Goal: Task Accomplishment & Management: Complete application form

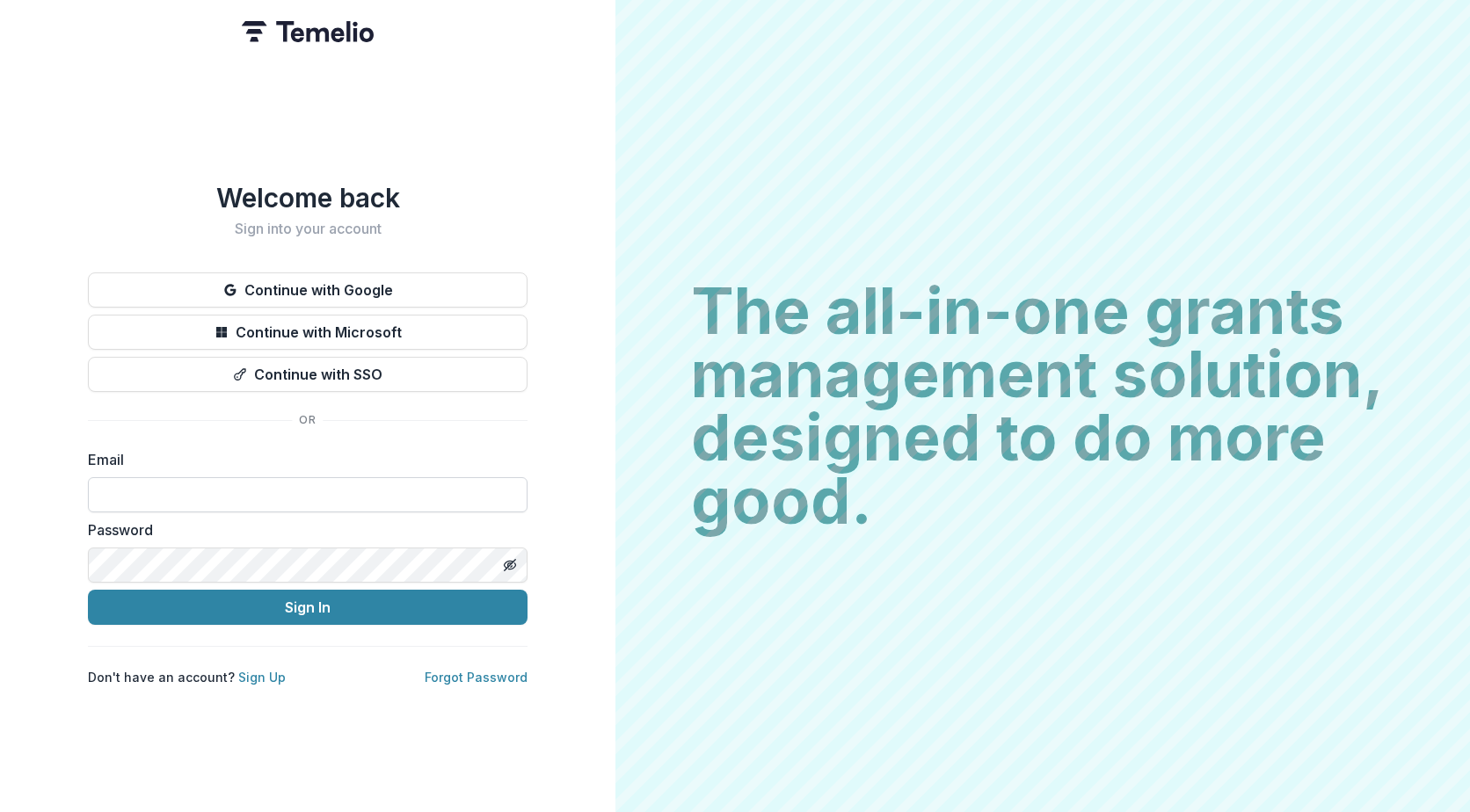
click at [137, 486] on input at bounding box center [307, 495] width 439 height 35
type input "**********"
click at [88, 590] on button "Sign In" at bounding box center [307, 607] width 439 height 35
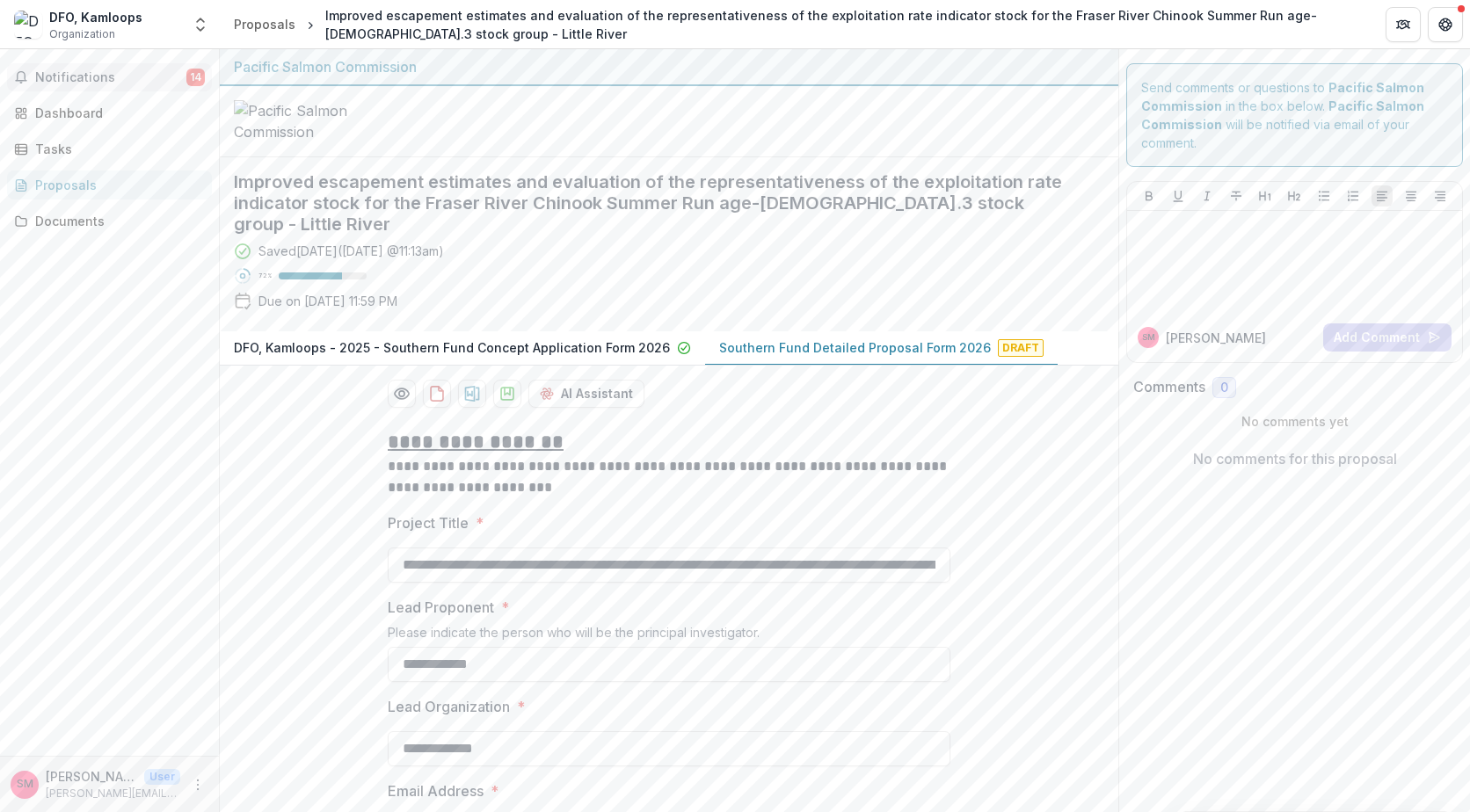
click at [74, 75] on span "Notifications" at bounding box center [111, 78] width 152 height 15
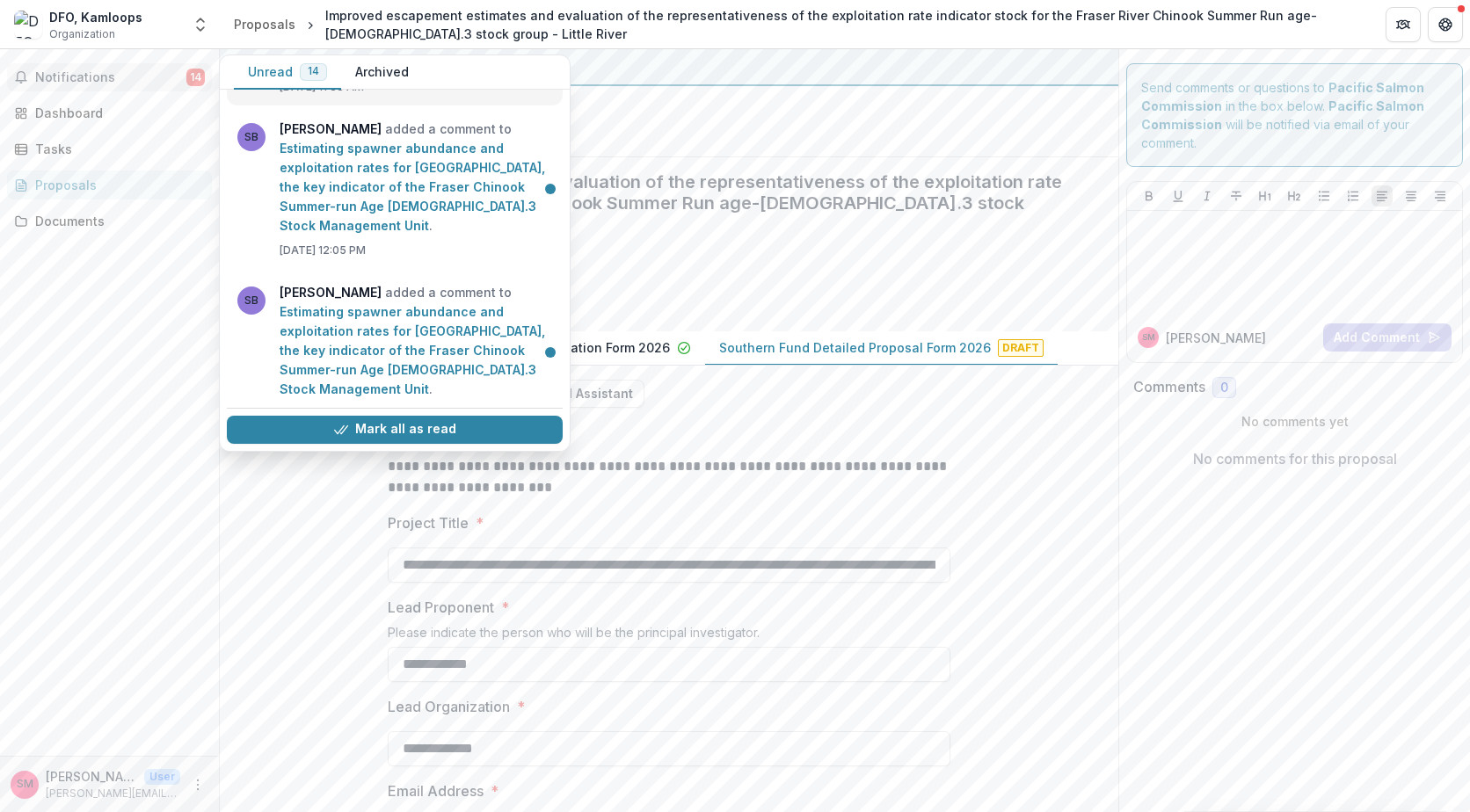
scroll to position [1318, 0]
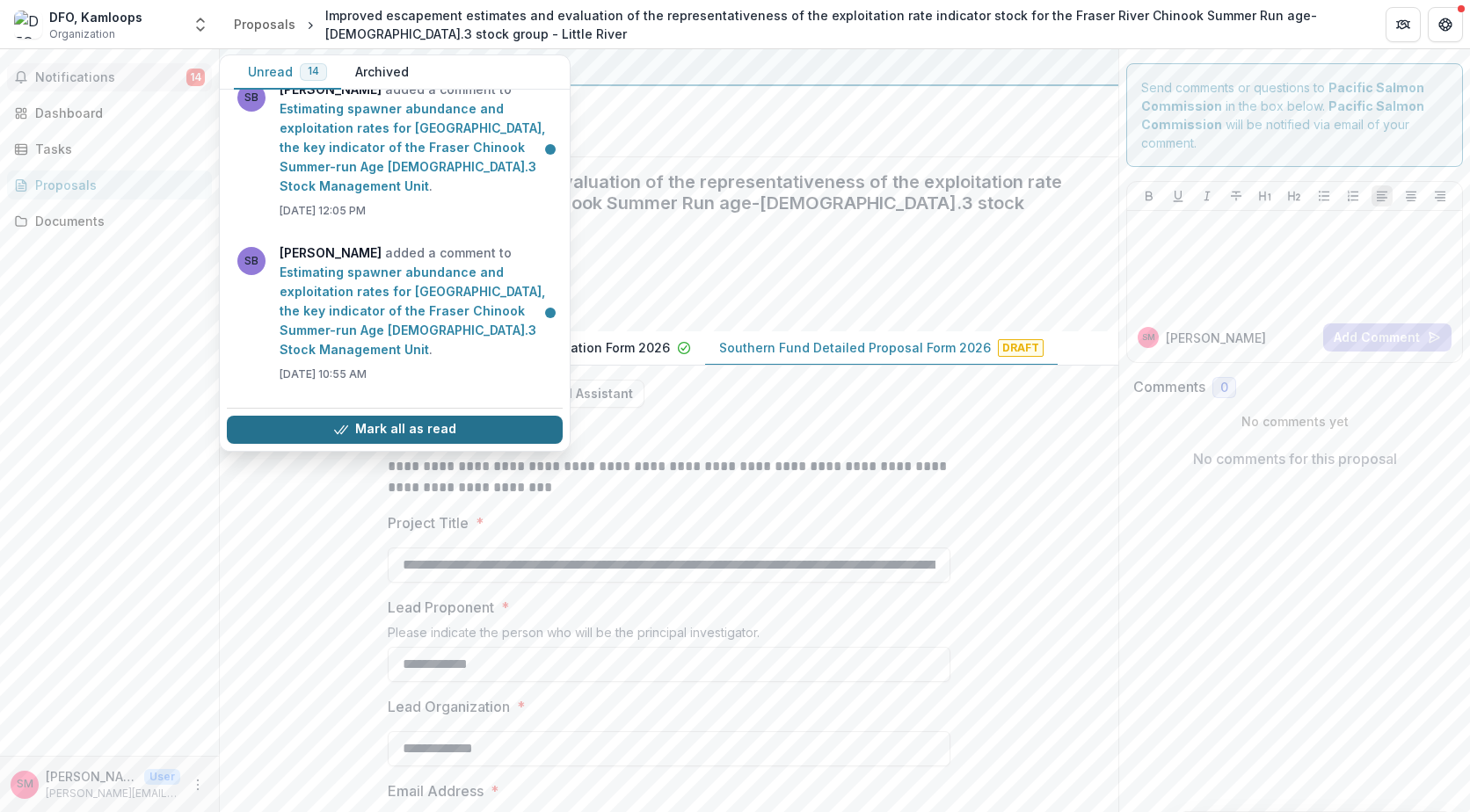
click at [399, 417] on button "Mark all as read" at bounding box center [395, 429] width 336 height 28
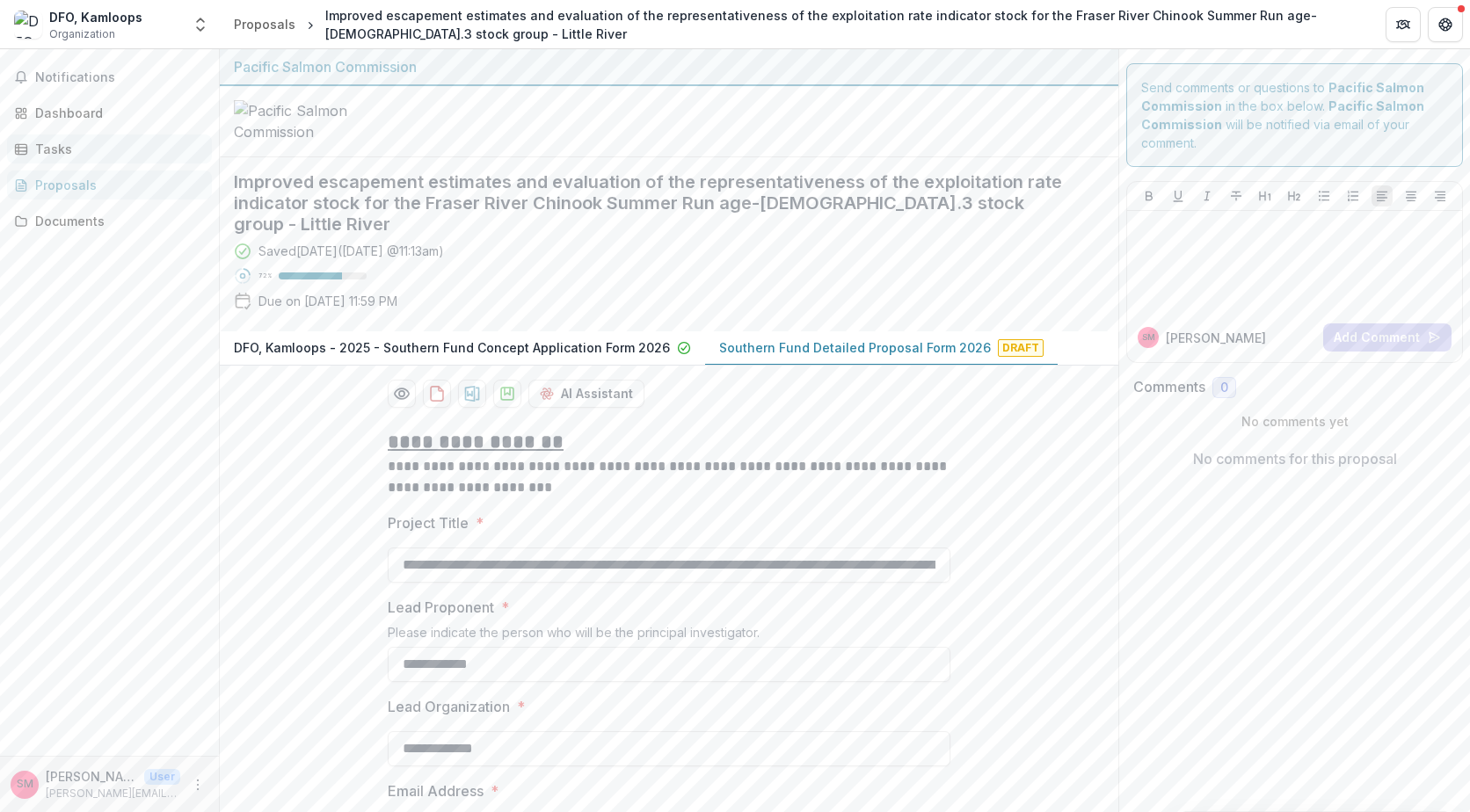
click at [53, 143] on div "Tasks" at bounding box center [116, 149] width 163 height 18
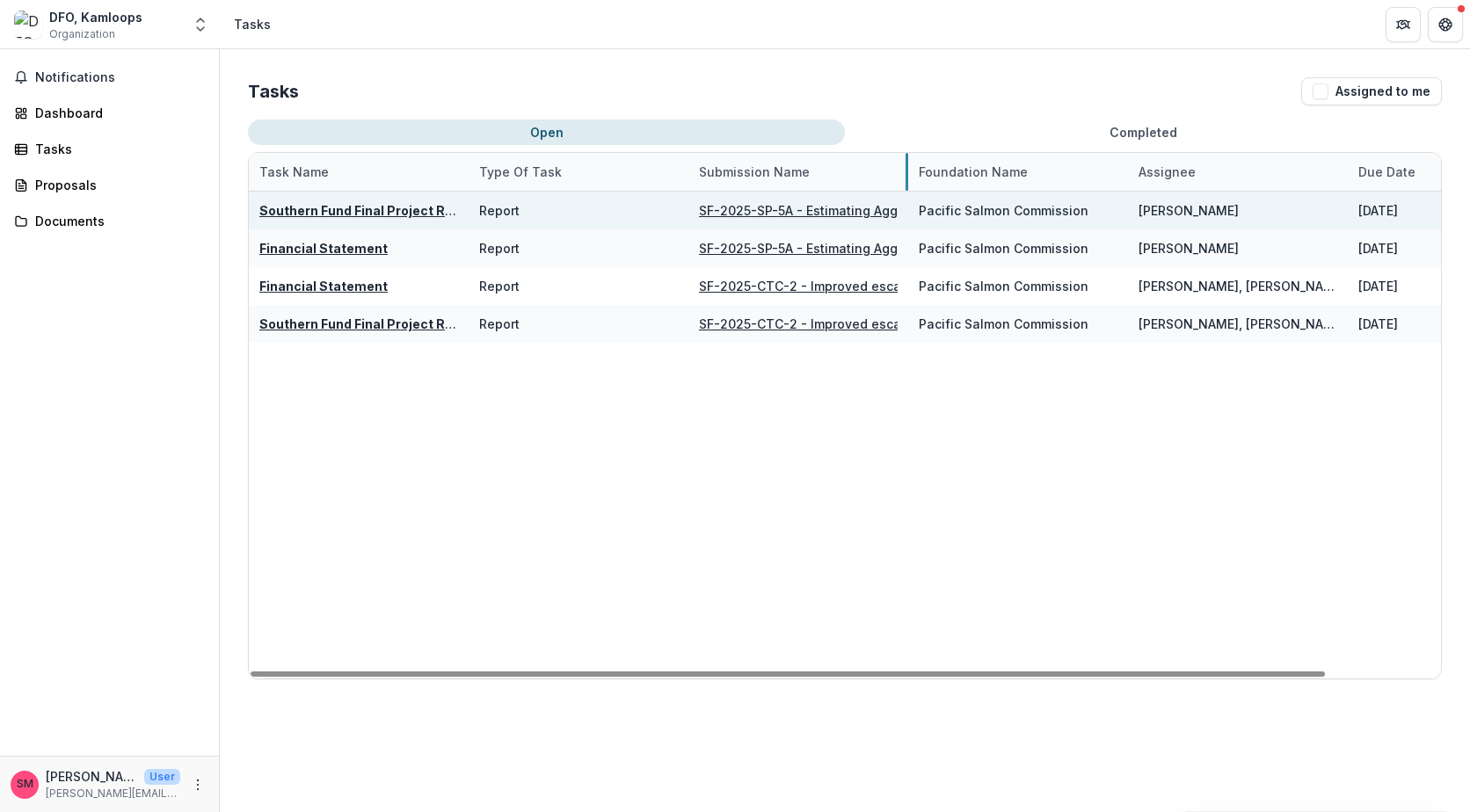
drag, startPoint x: 906, startPoint y: 164, endPoint x: 881, endPoint y: 197, distance: 41.4
drag, startPoint x: 907, startPoint y: 175, endPoint x: 865, endPoint y: 198, distance: 47.9
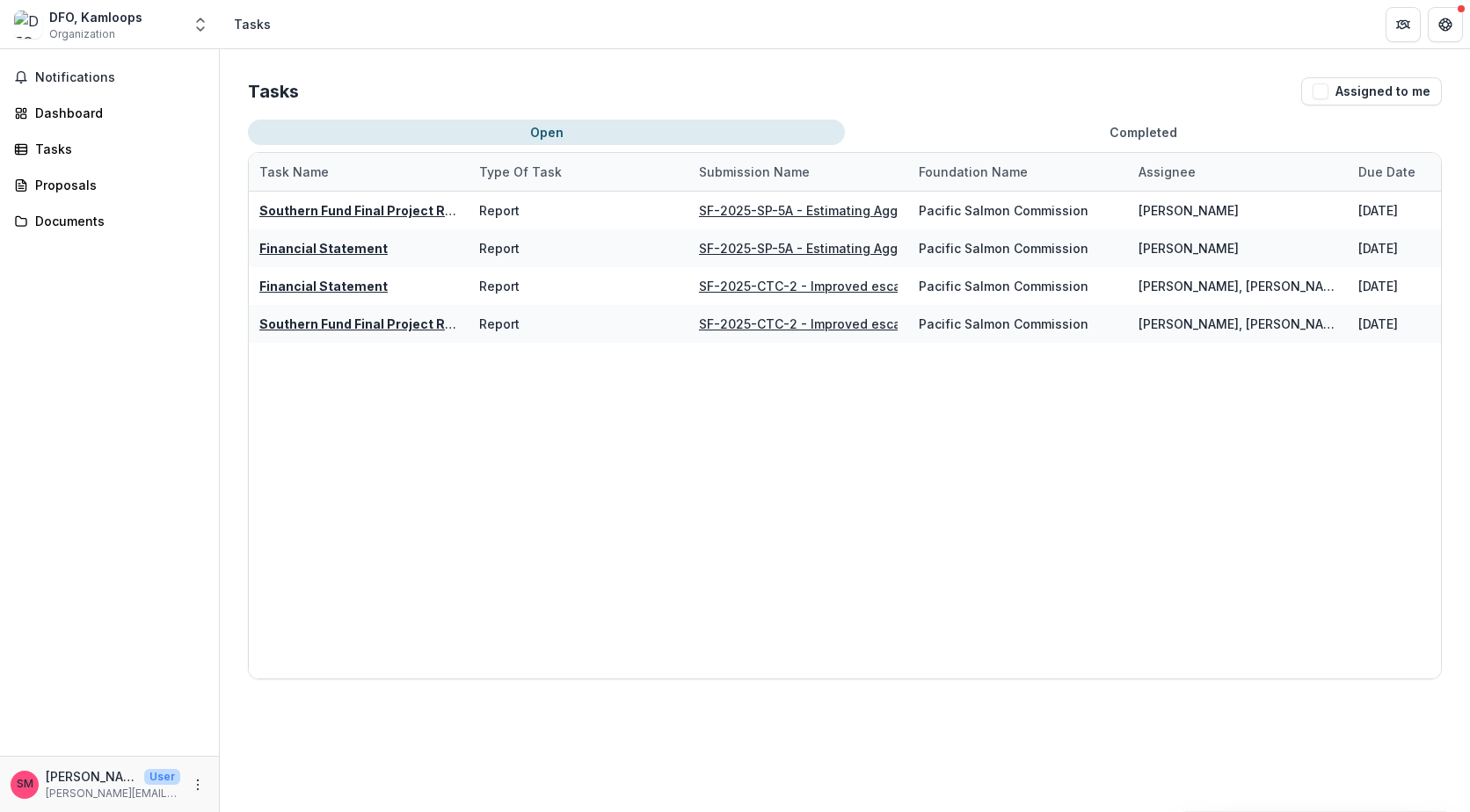
click at [566, 128] on button "Open" at bounding box center [545, 132] width 597 height 26
click at [79, 77] on span "Notifications" at bounding box center [120, 78] width 170 height 15
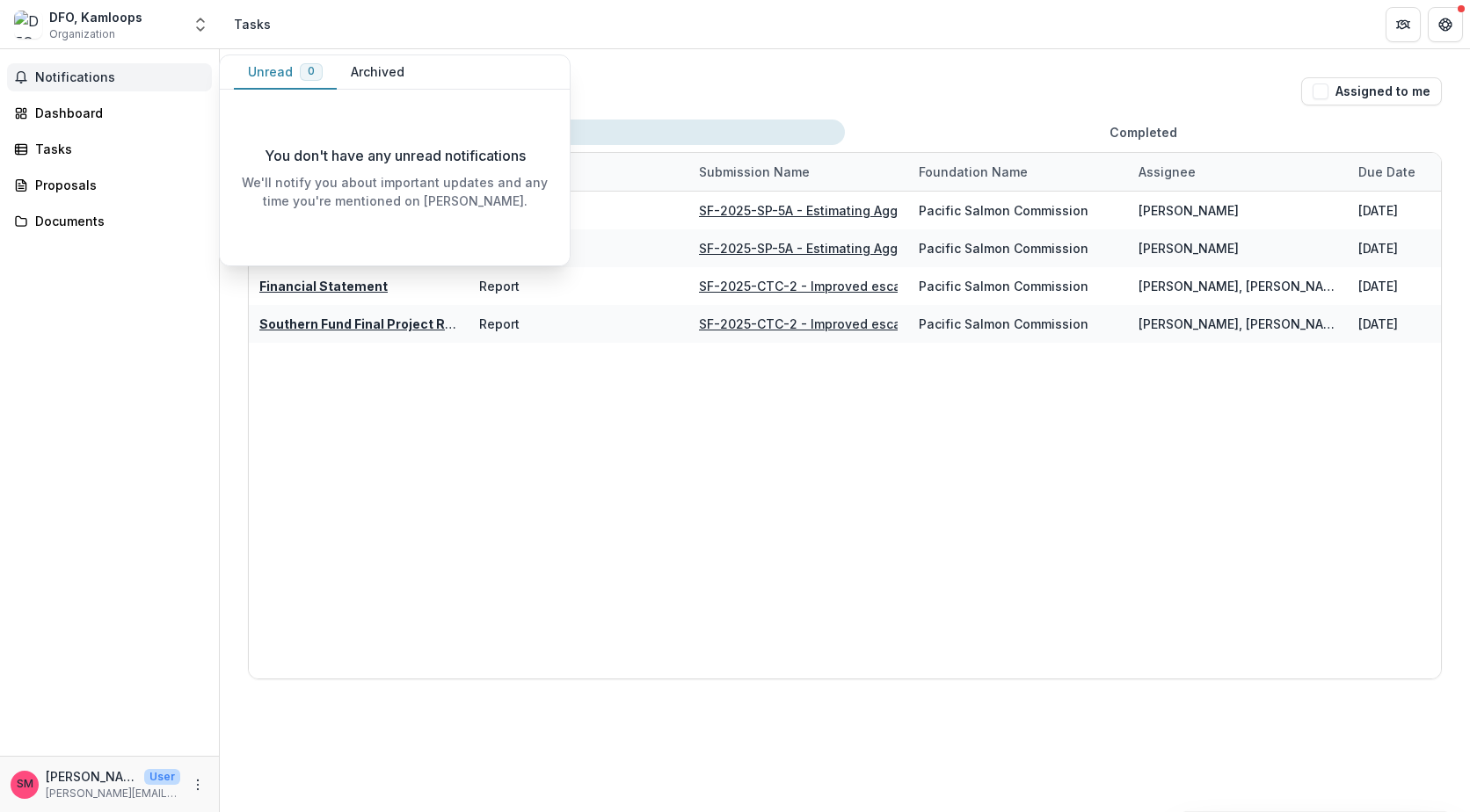
click at [86, 79] on span "Notifications" at bounding box center [120, 78] width 170 height 15
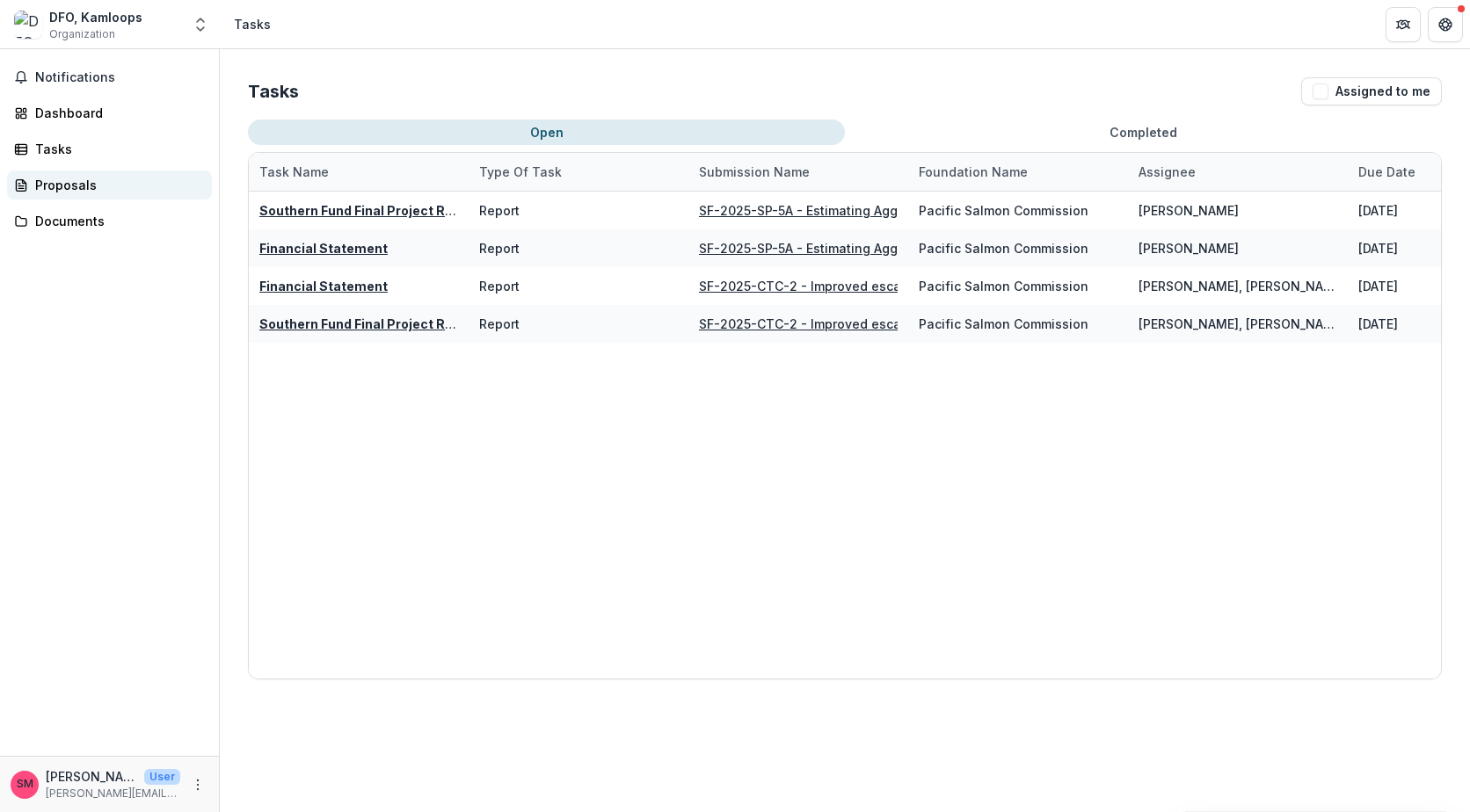
click at [70, 182] on div "Proposals" at bounding box center [116, 185] width 163 height 18
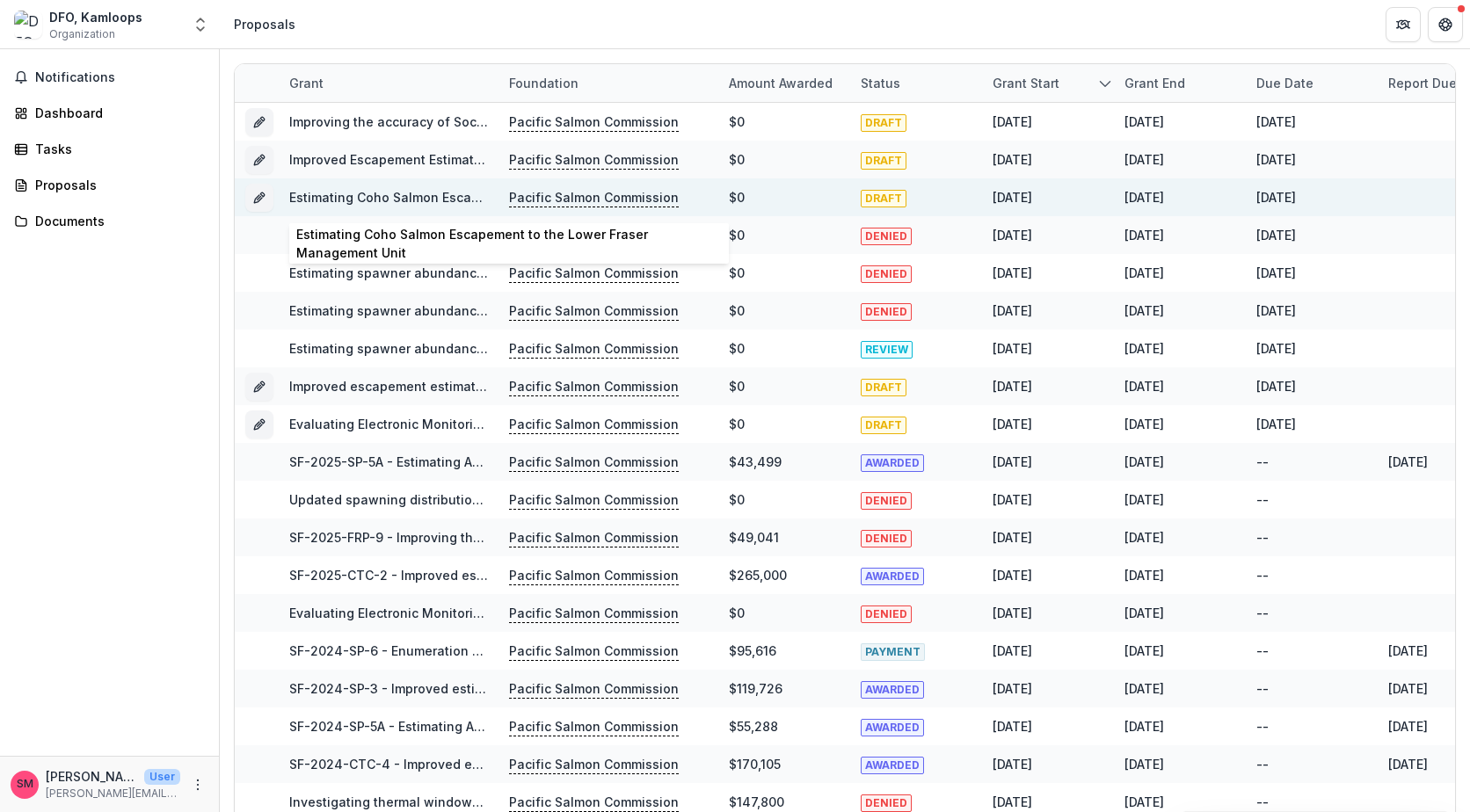
click at [356, 199] on link "Estimating Coho Salmon Escapement to the Lower Fraser Management Unit" at bounding box center [522, 197] width 465 height 15
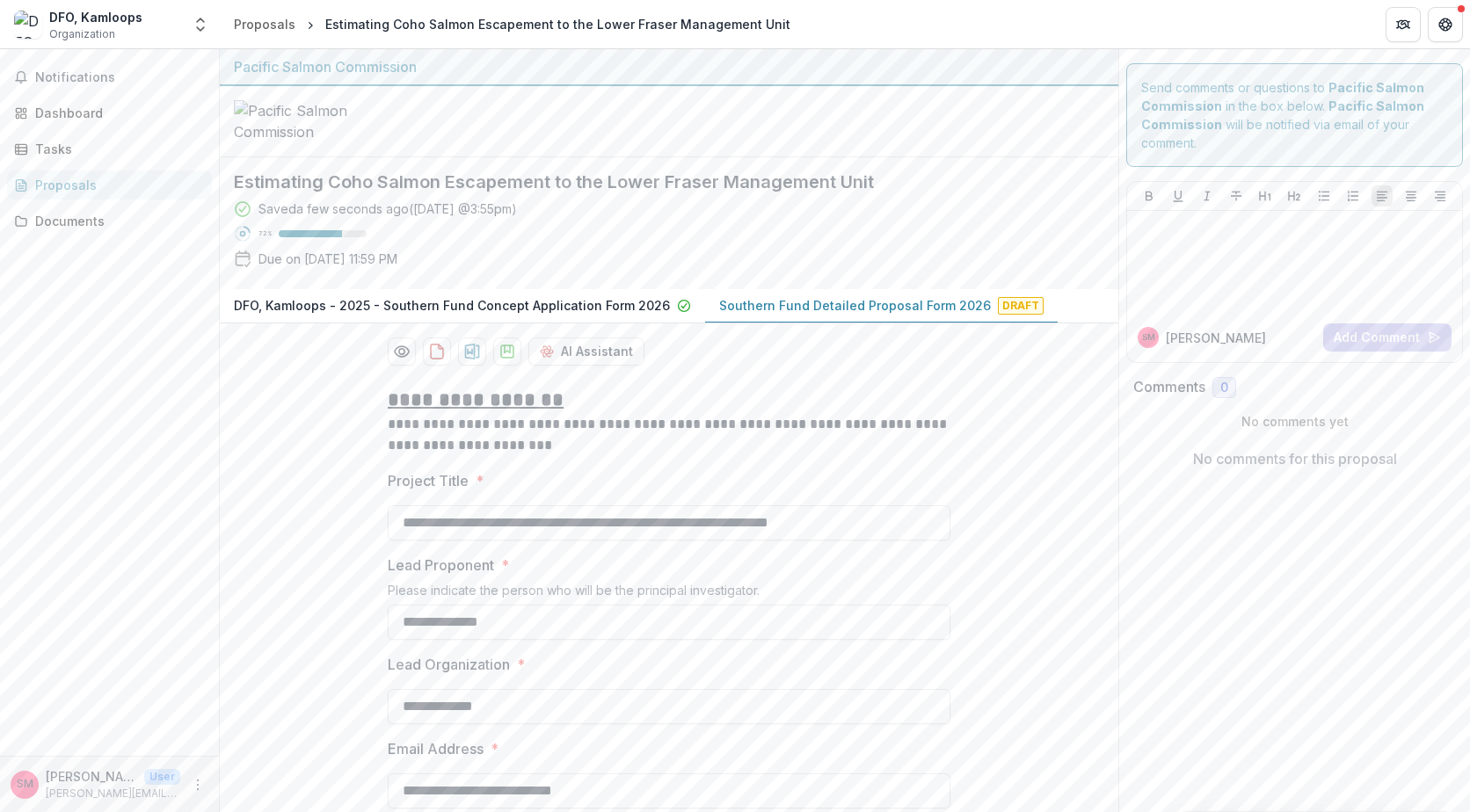
click at [894, 314] on p "Southern Fund Detailed Proposal Form 2026" at bounding box center [854, 305] width 271 height 18
click at [60, 186] on div "Proposals" at bounding box center [116, 185] width 163 height 18
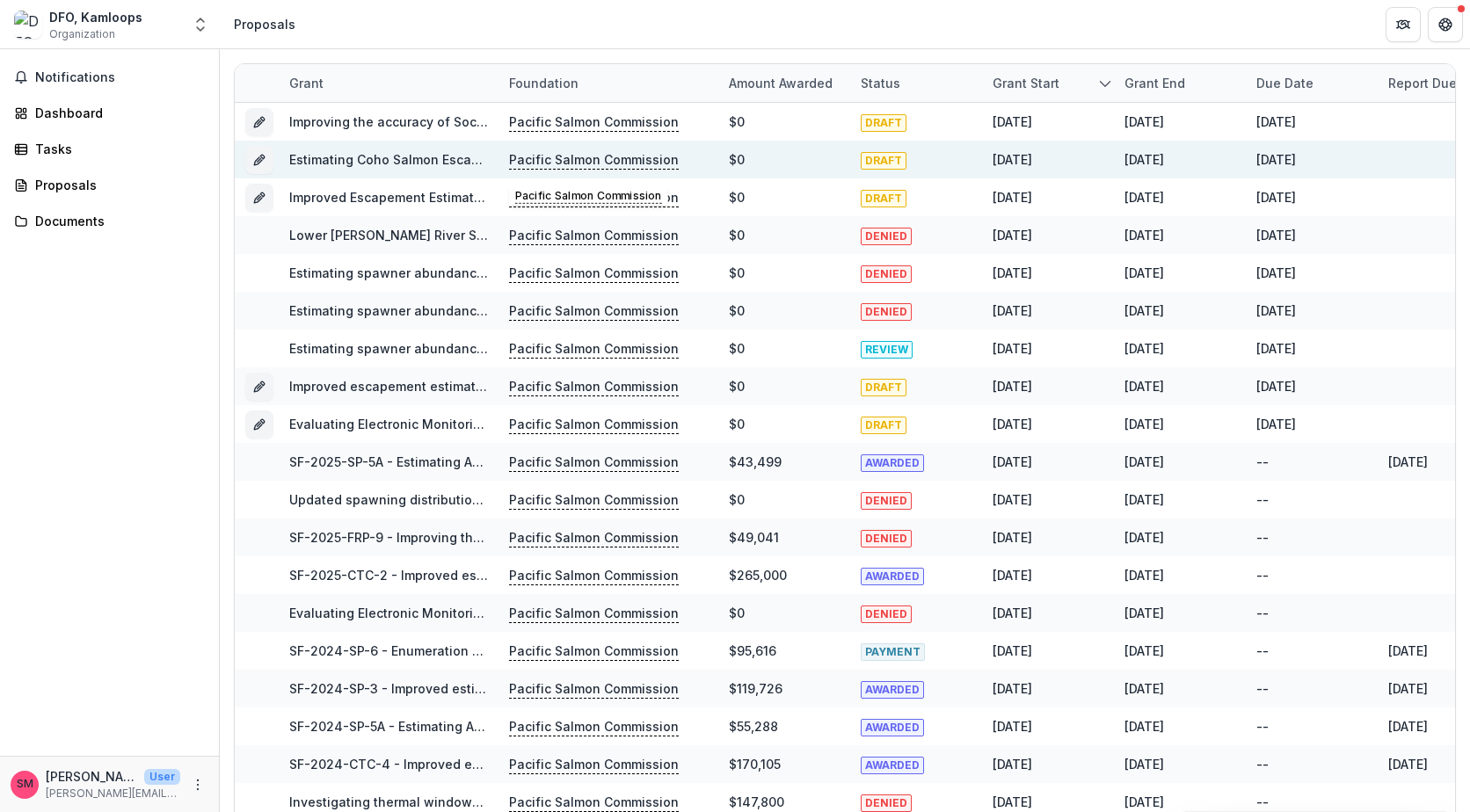
click at [446, 161] on link "Estimating Coho Salmon Escapement to the Lower Fraser Management Unit" at bounding box center [522, 159] width 465 height 15
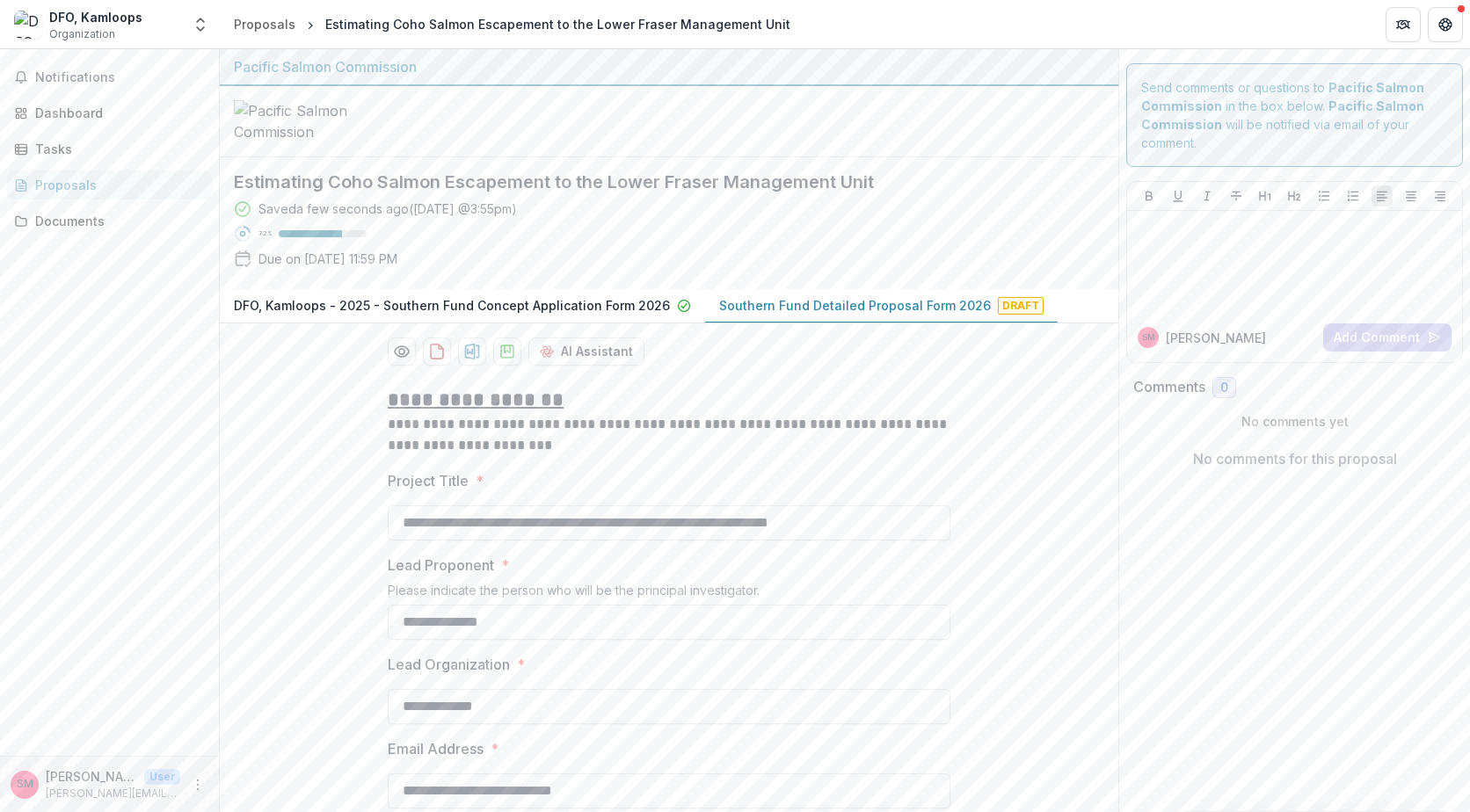
click at [69, 184] on div "Proposals" at bounding box center [116, 185] width 163 height 18
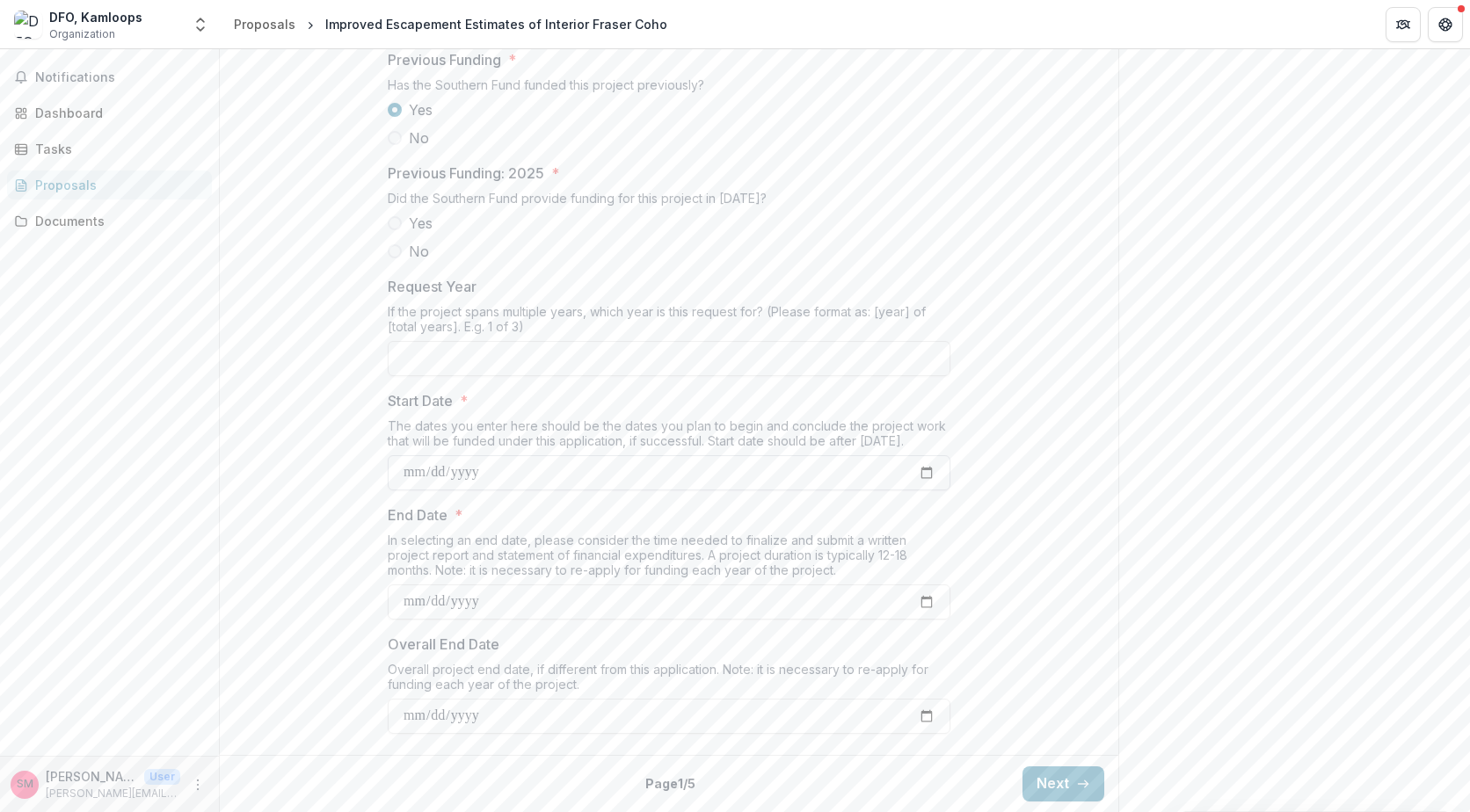
scroll to position [1953, 0]
click at [1066, 783] on button "Next" at bounding box center [1063, 784] width 81 height 35
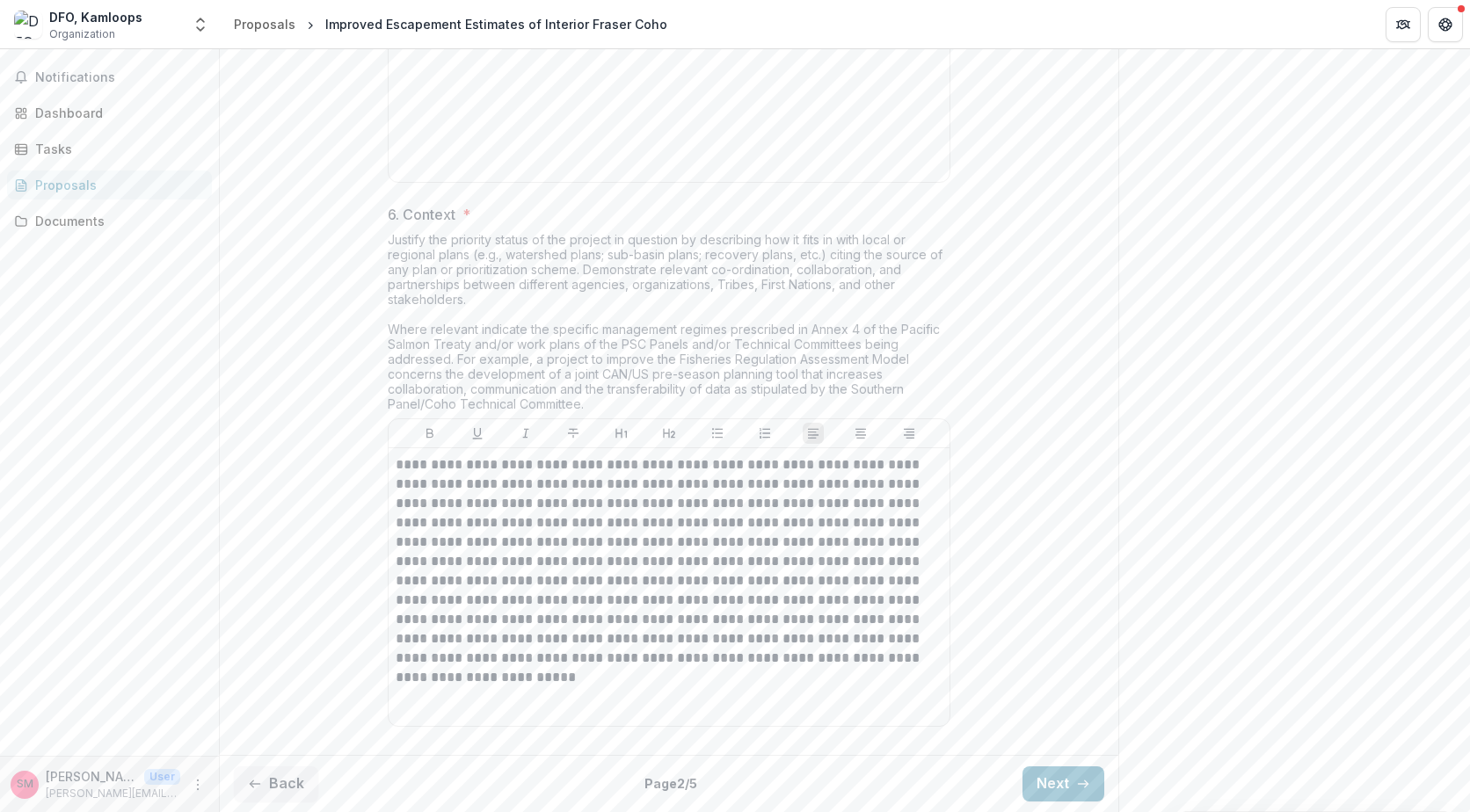
scroll to position [2685, 0]
click at [1054, 777] on button "Next" at bounding box center [1063, 784] width 81 height 35
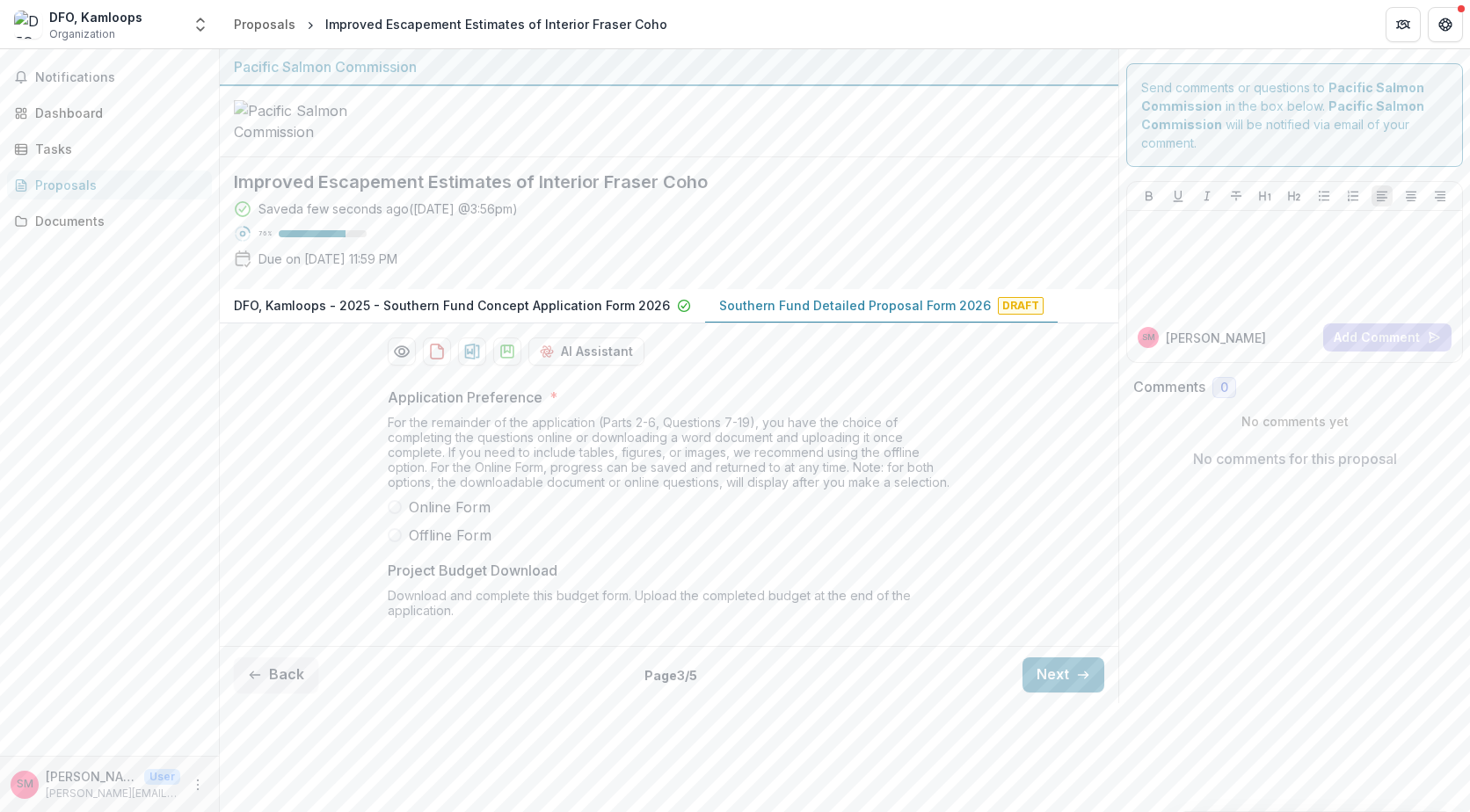
scroll to position [185, 0]
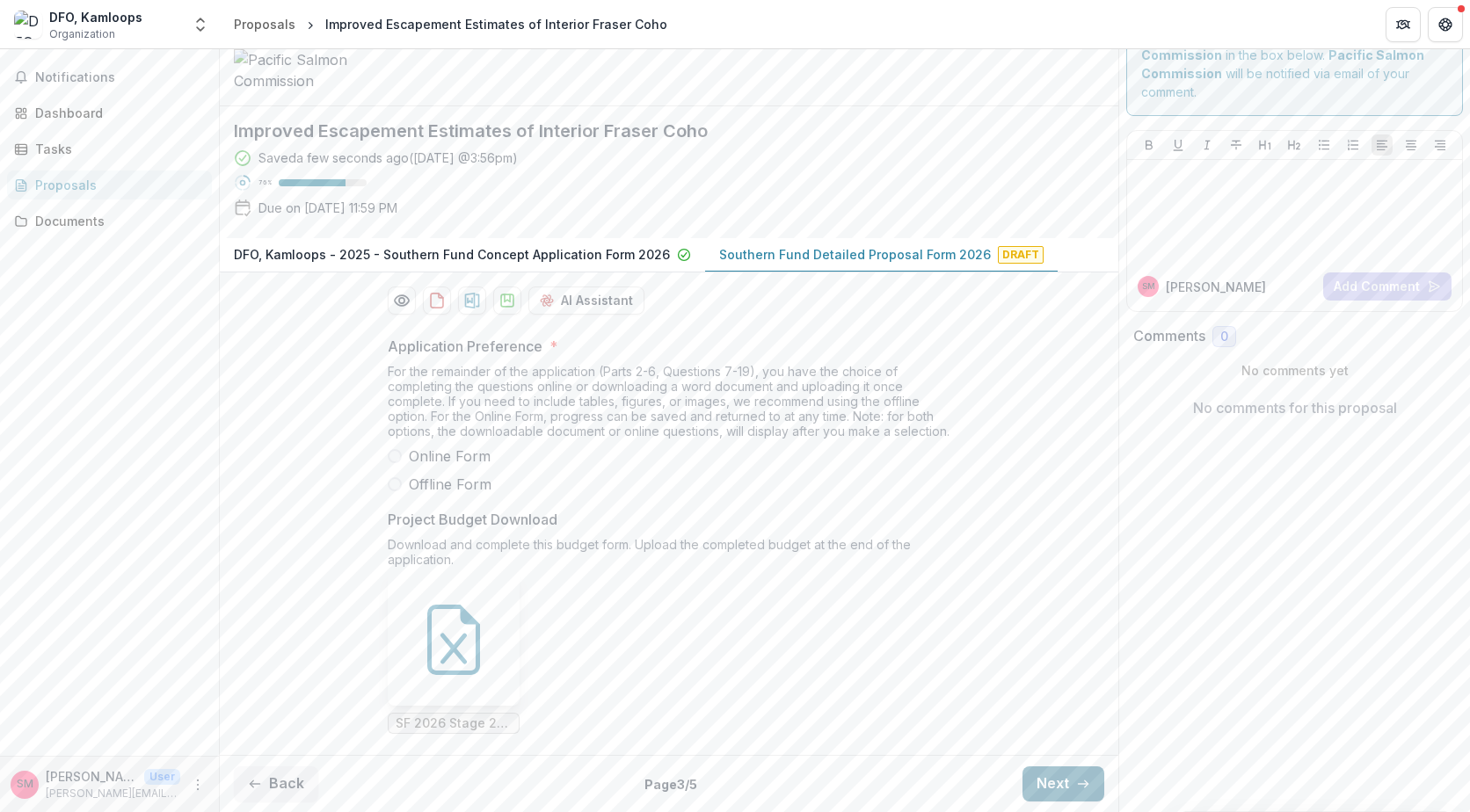
click at [1056, 780] on button "Next" at bounding box center [1063, 784] width 81 height 35
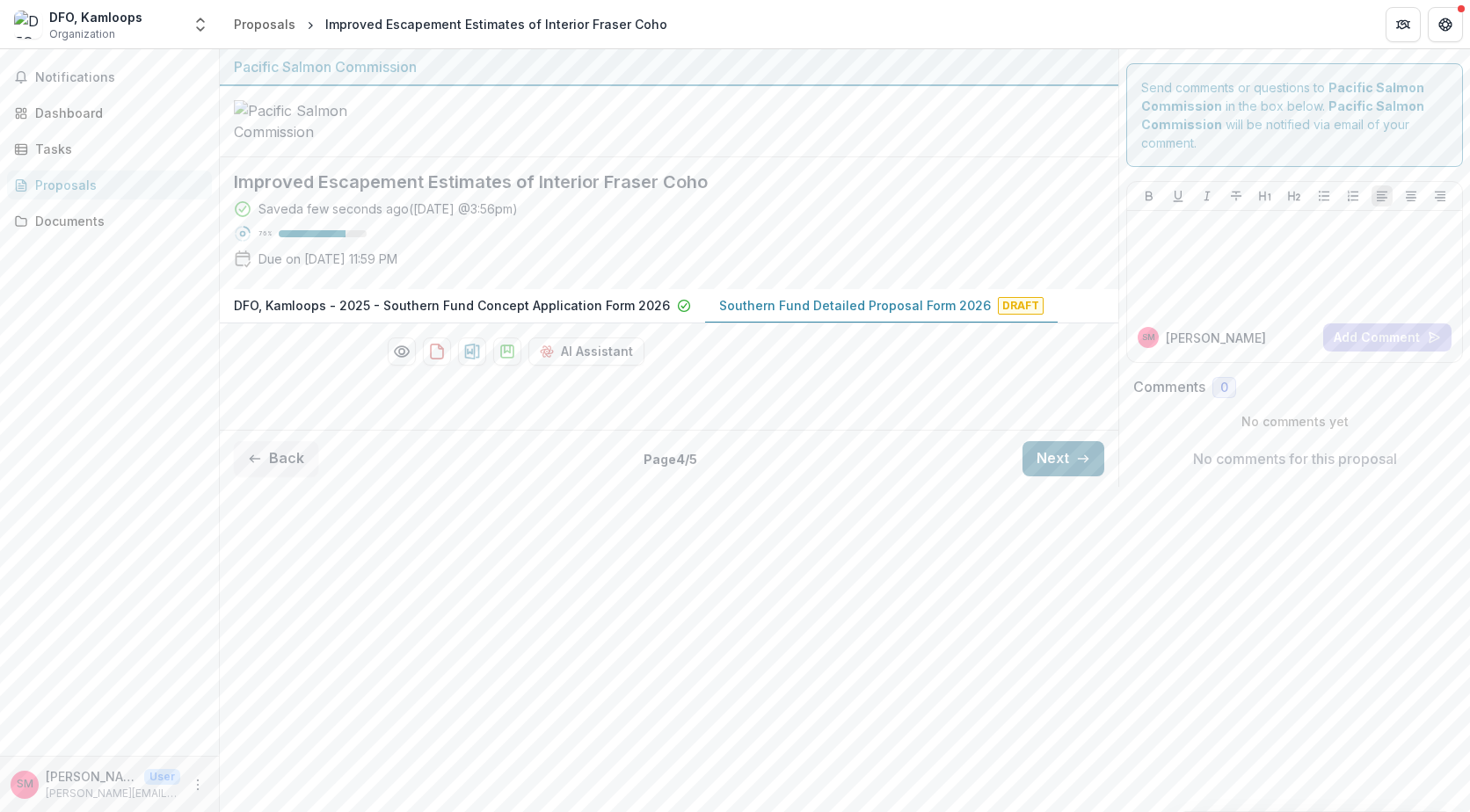
scroll to position [0, 0]
click at [1055, 477] on button "Next" at bounding box center [1063, 459] width 81 height 35
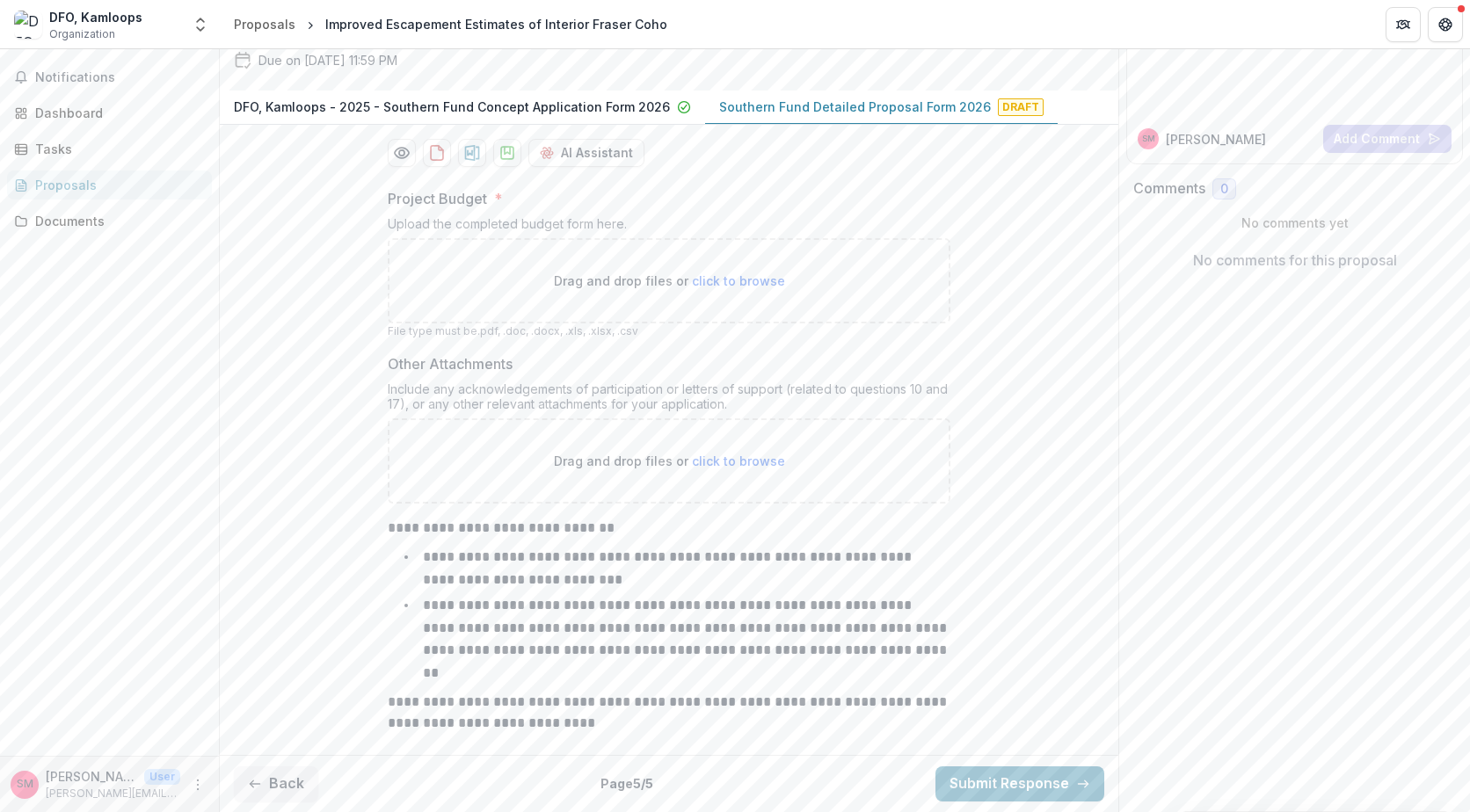
scroll to position [311, 0]
click at [280, 782] on button "Back" at bounding box center [276, 784] width 84 height 35
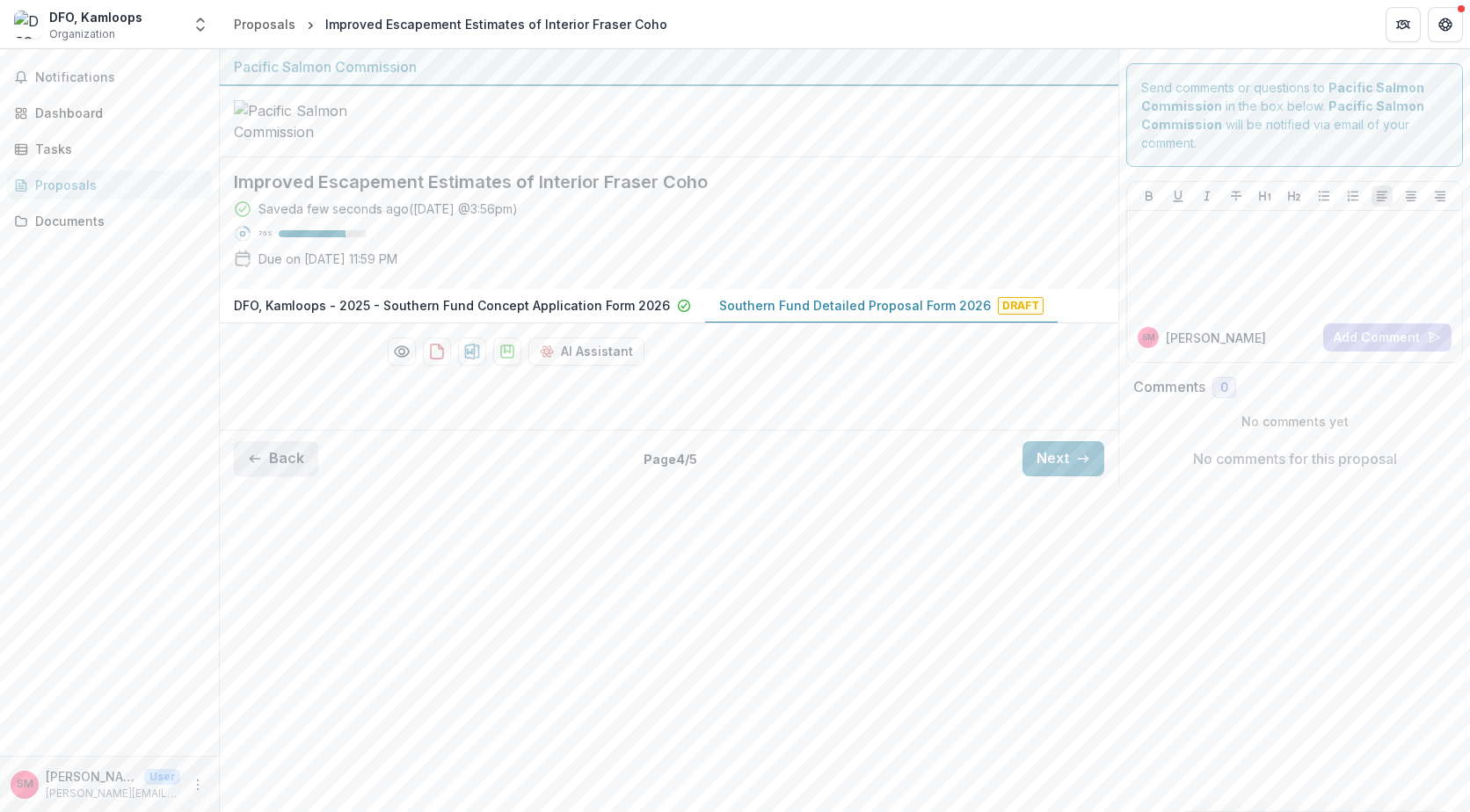
click at [286, 477] on button "Back" at bounding box center [276, 459] width 84 height 35
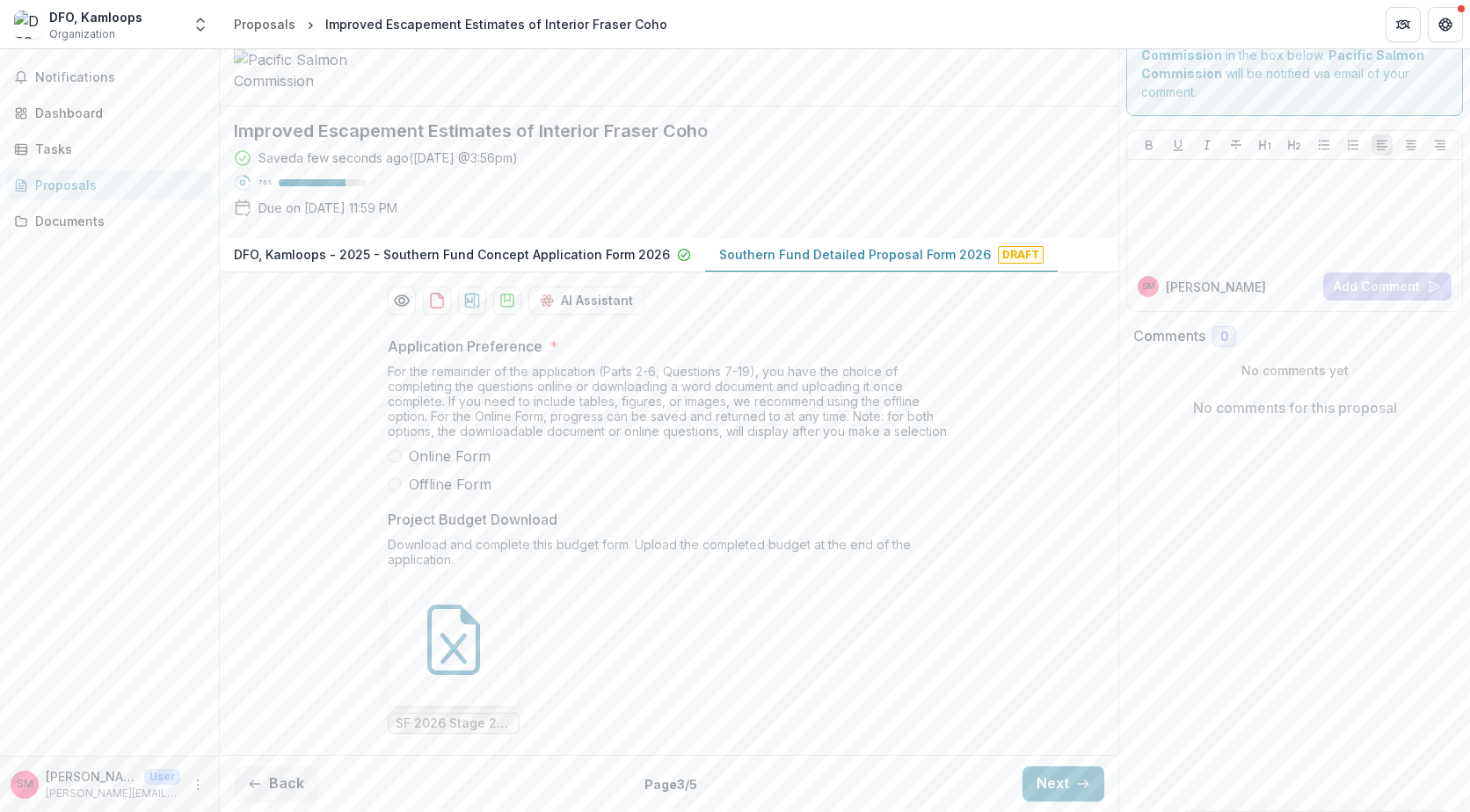
scroll to position [185, 0]
click at [391, 485] on span at bounding box center [394, 484] width 14 height 14
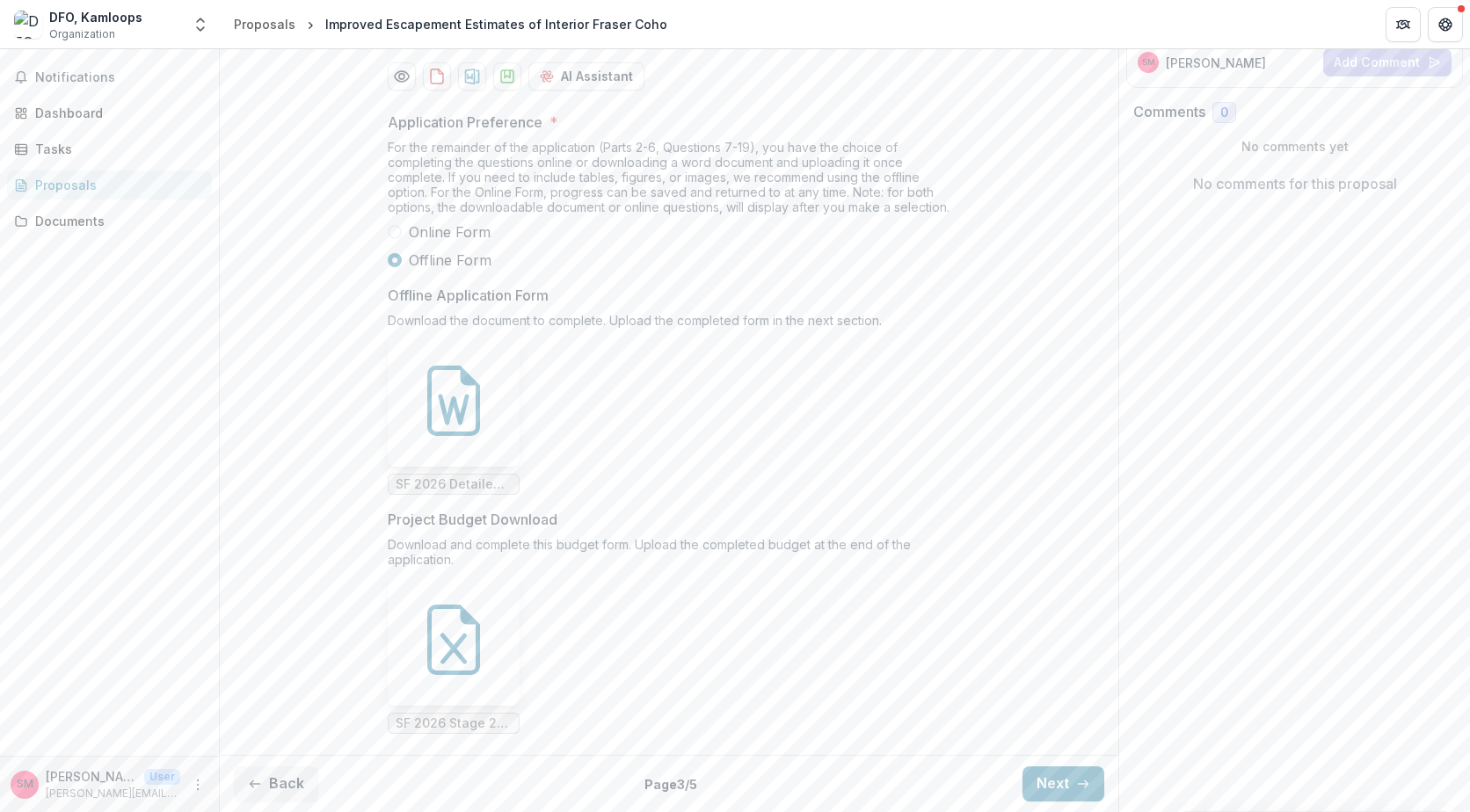
scroll to position [409, 0]
click at [454, 392] on icon at bounding box center [453, 400] width 70 height 70
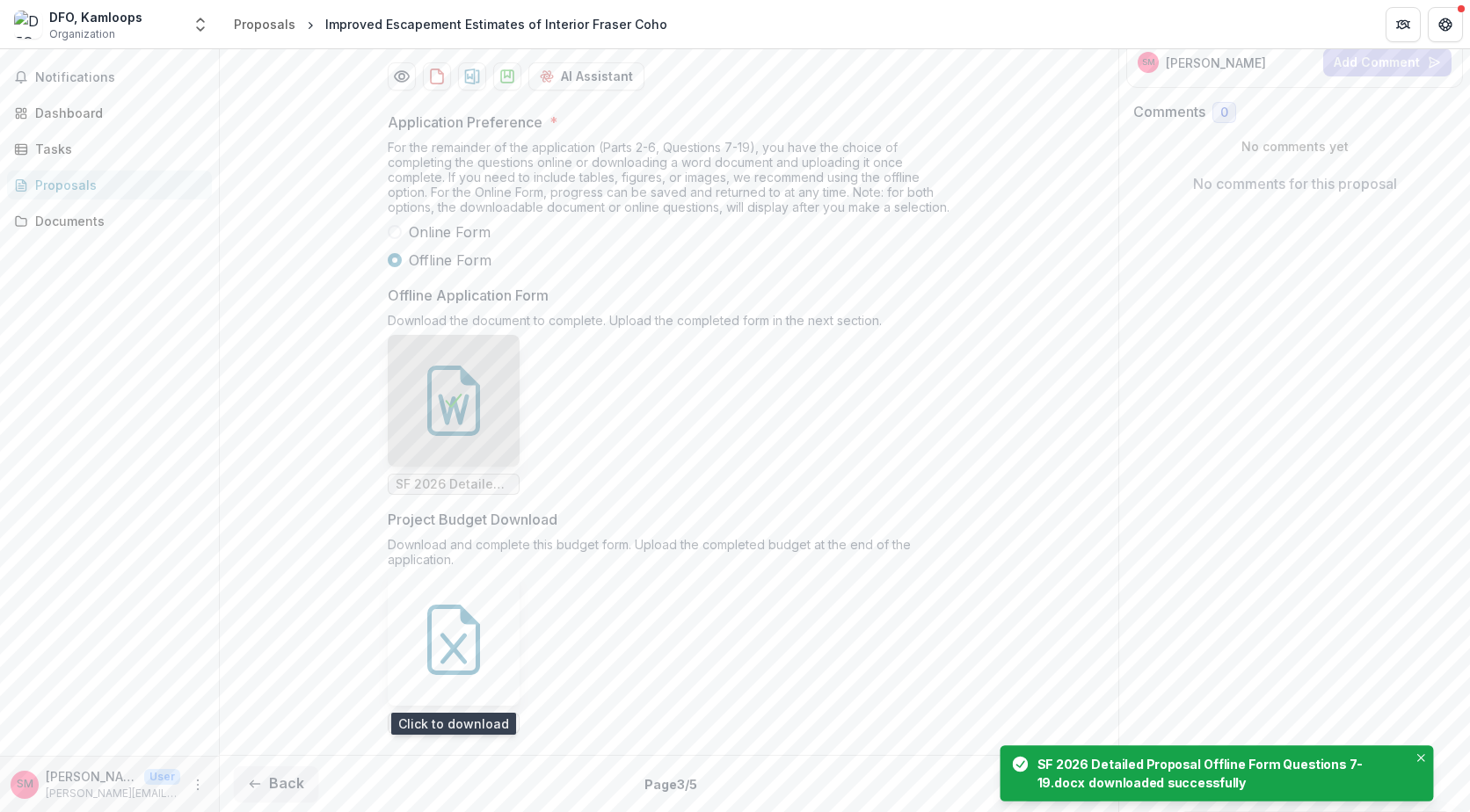
click at [450, 622] on icon at bounding box center [453, 639] width 70 height 70
